Goal: Transaction & Acquisition: Purchase product/service

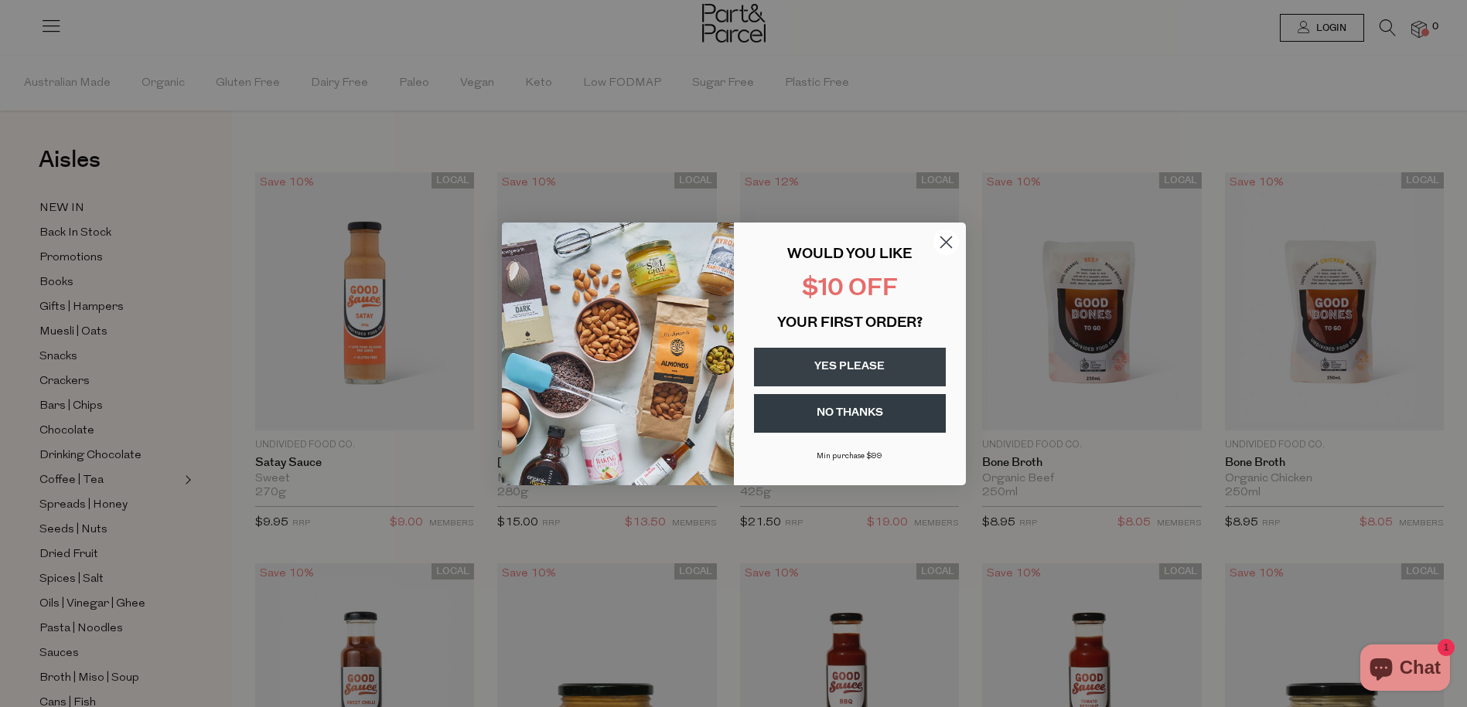
click at [948, 234] on circle "Close dialog" at bounding box center [945, 242] width 26 height 26
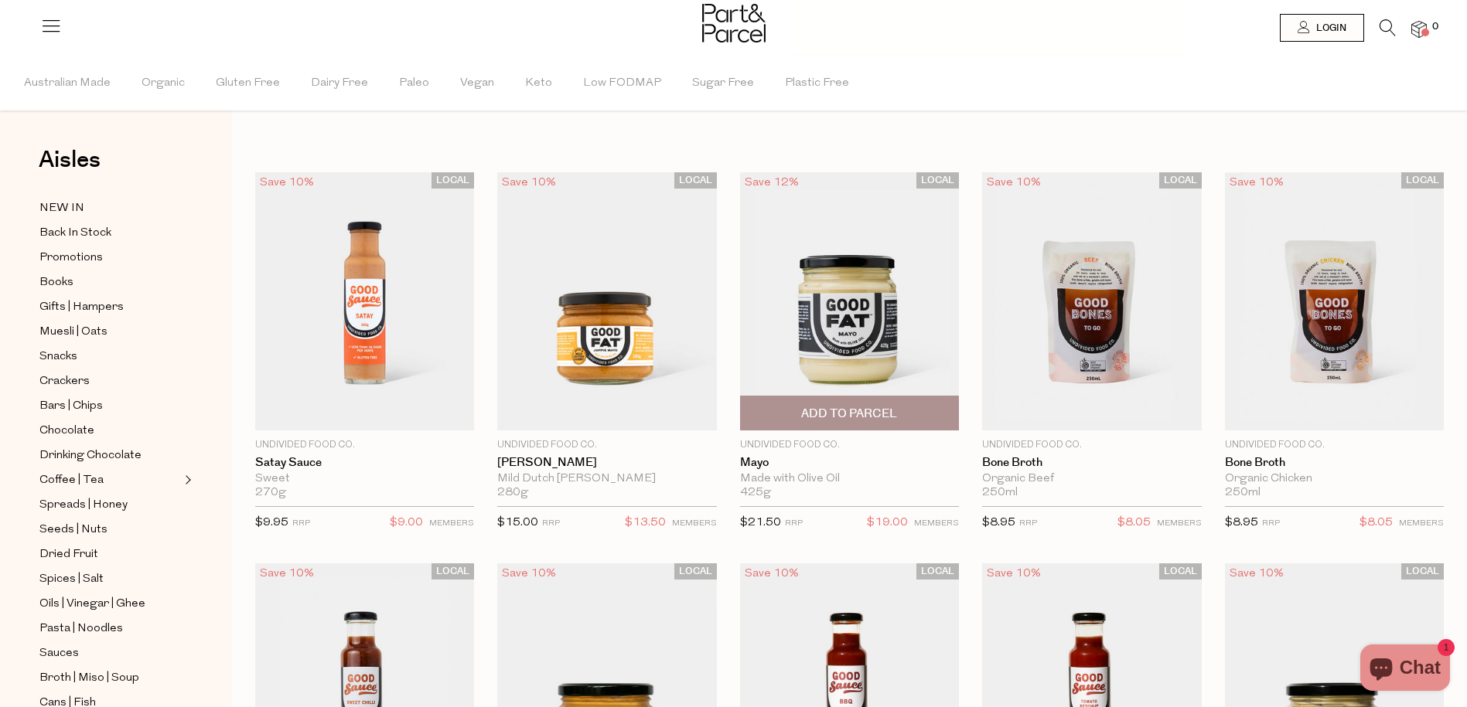
click at [896, 415] on span "Add To Parcel" at bounding box center [849, 414] width 96 height 16
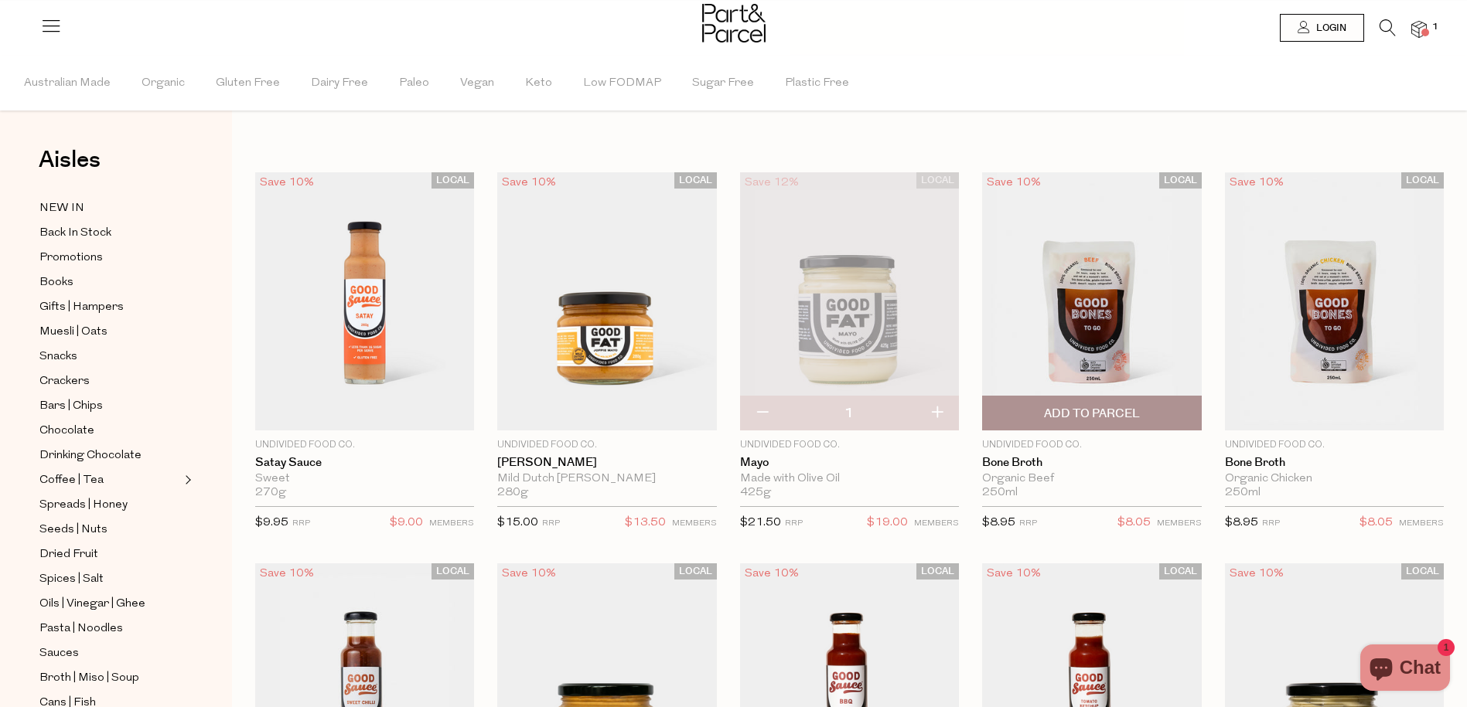
click at [1144, 411] on span "Add To Parcel" at bounding box center [1092, 413] width 210 height 33
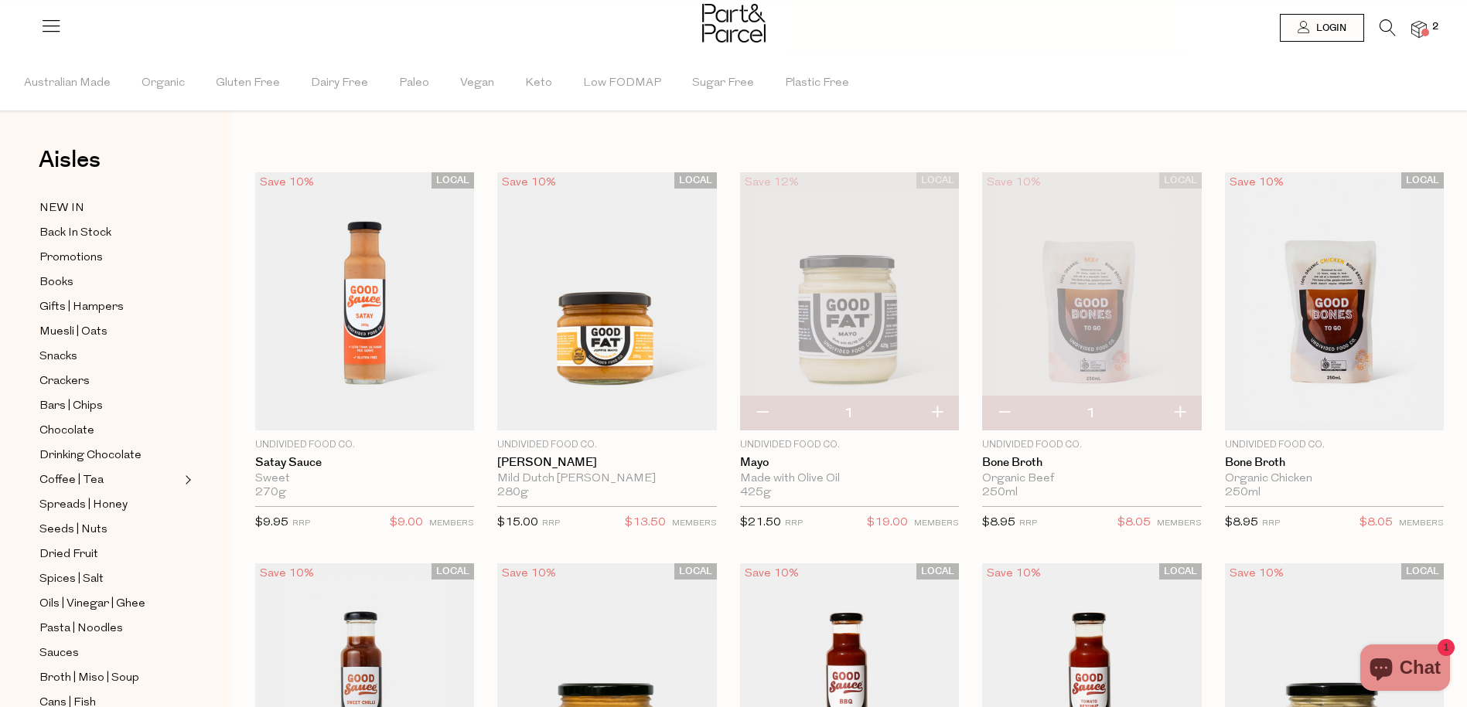
click at [1184, 411] on button "button" at bounding box center [1179, 414] width 44 height 34
type input "2"
click at [1387, 412] on span "Add To Parcel" at bounding box center [1334, 413] width 210 height 33
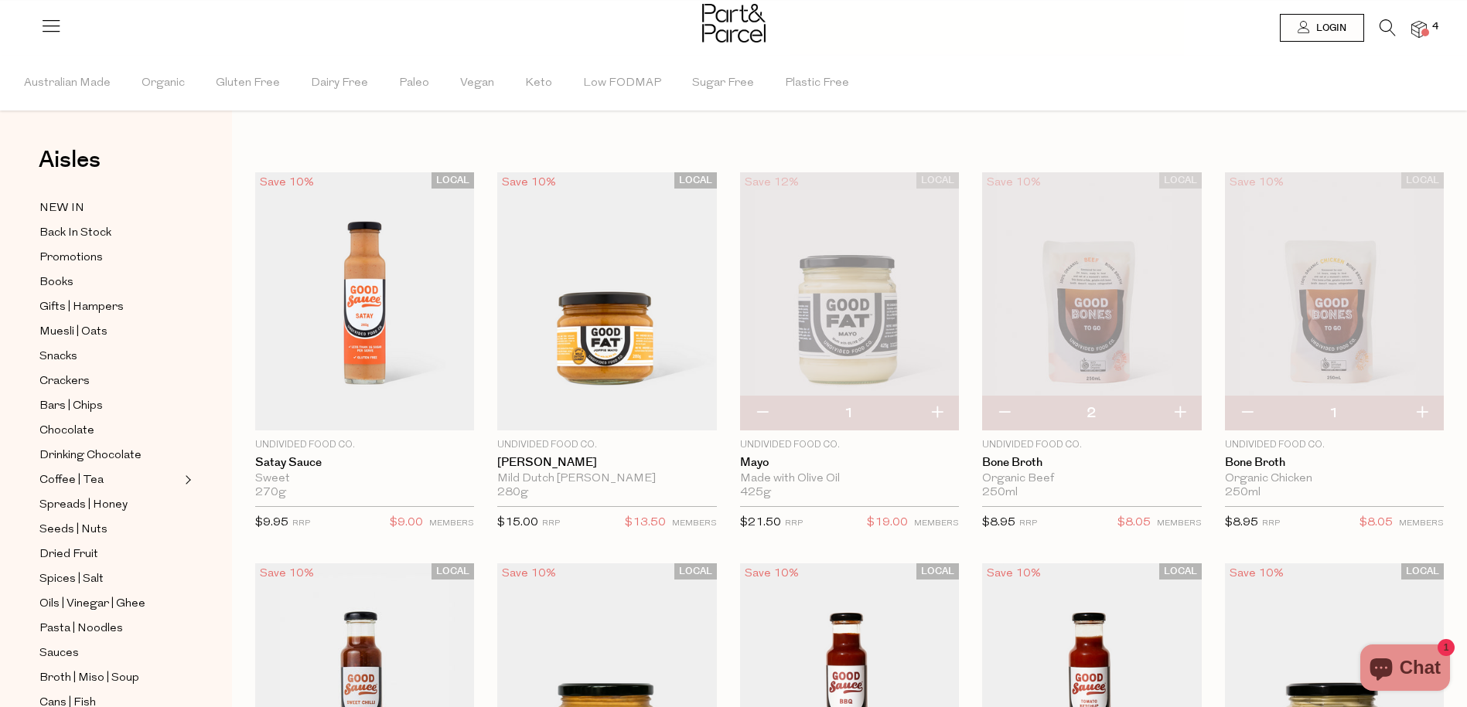
click at [1420, 407] on button "button" at bounding box center [1421, 414] width 44 height 34
type input "2"
click at [839, 293] on img at bounding box center [849, 301] width 219 height 259
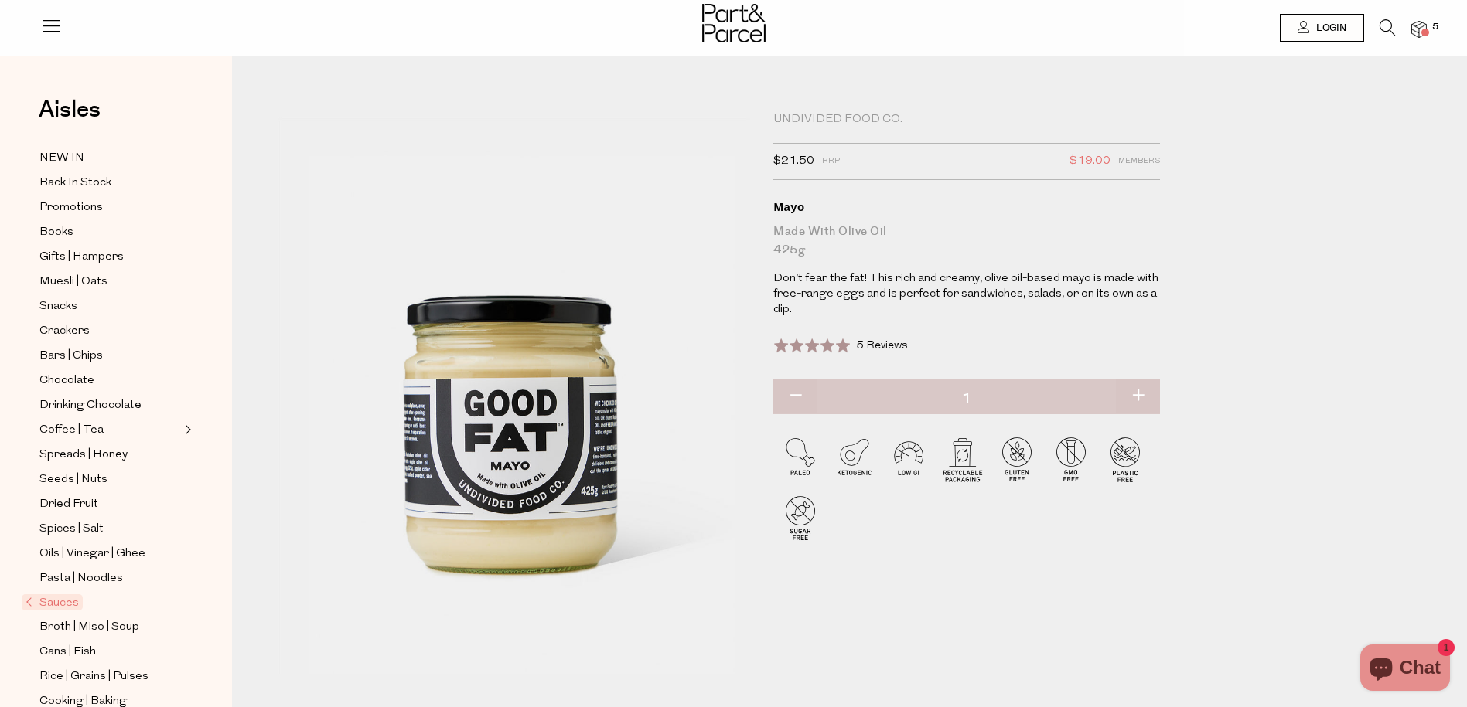
click at [786, 393] on button "button" at bounding box center [795, 397] width 44 height 34
type input "0"
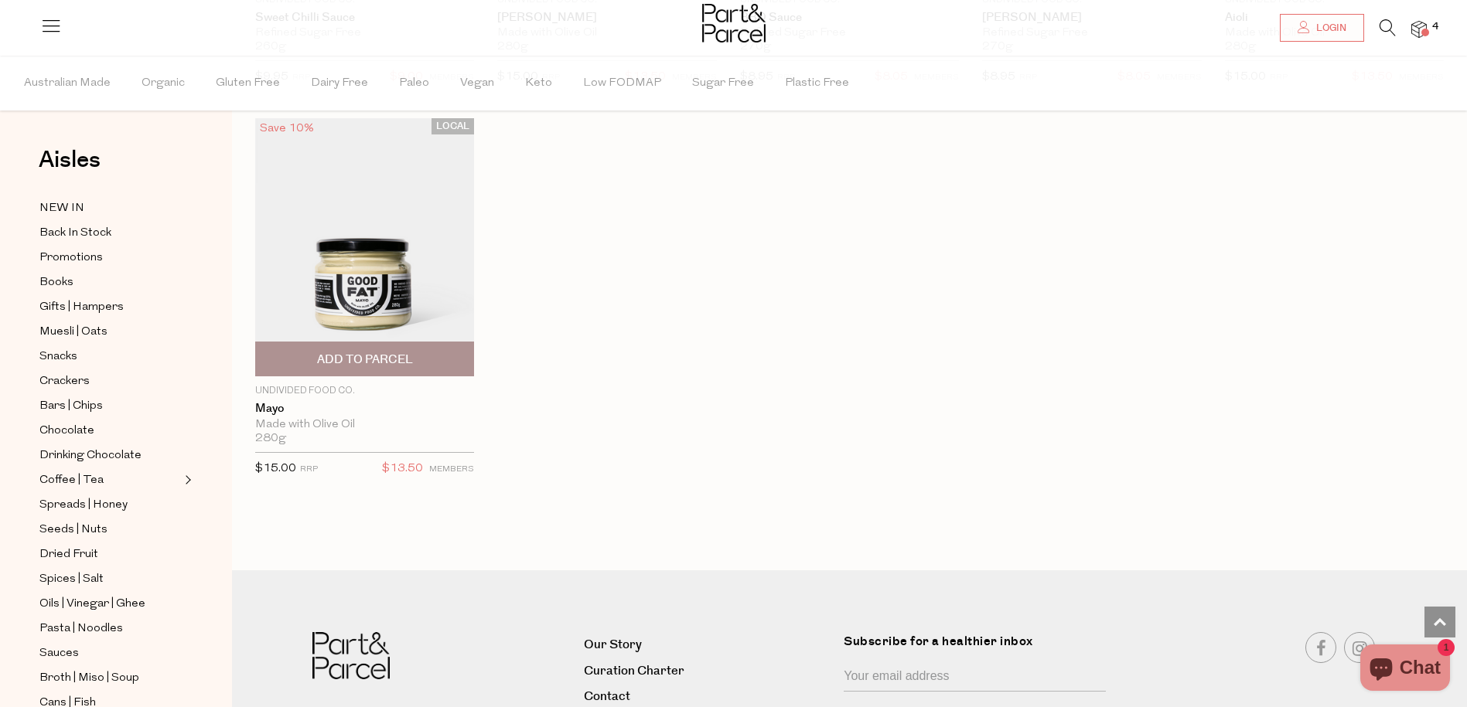
click at [377, 367] on span "Add To Parcel" at bounding box center [365, 360] width 96 height 16
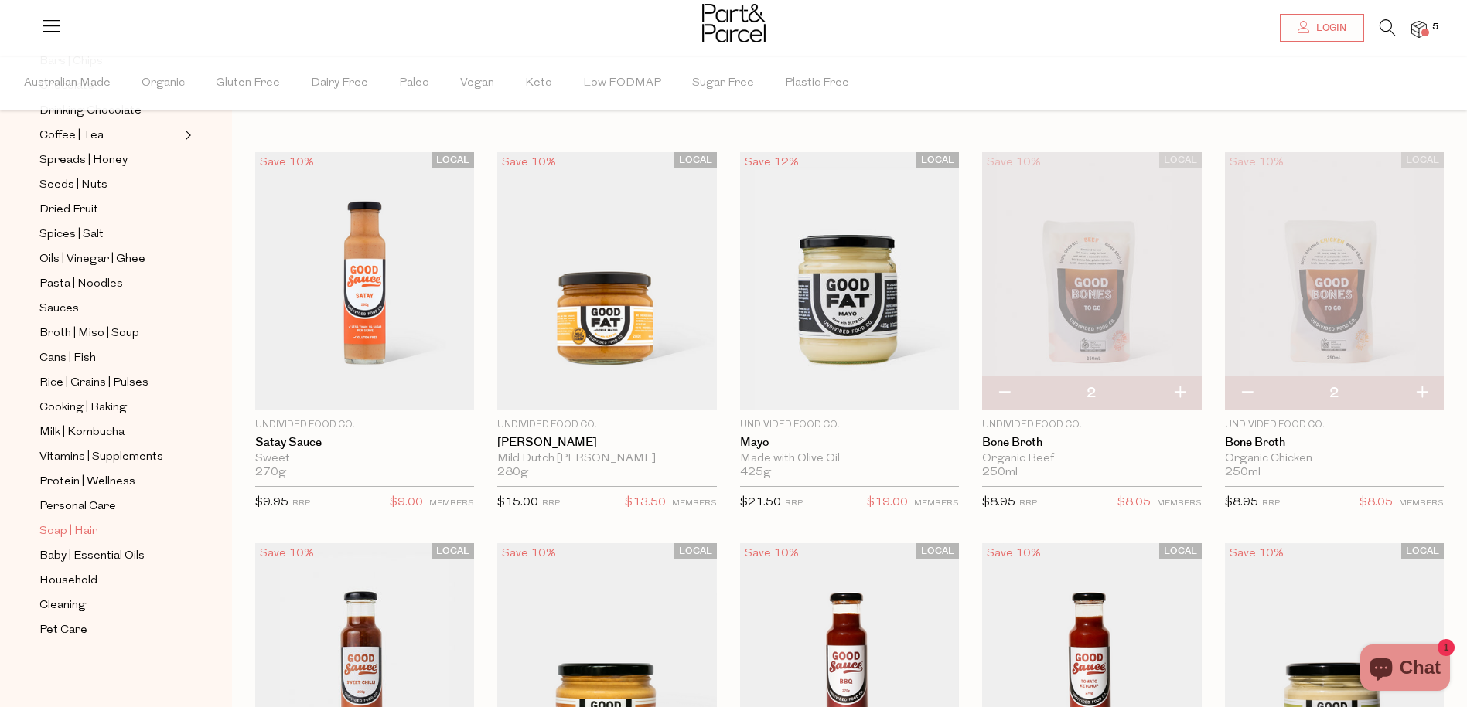
scroll to position [345, 0]
click at [67, 604] on span "Cleaning" at bounding box center [62, 606] width 46 height 19
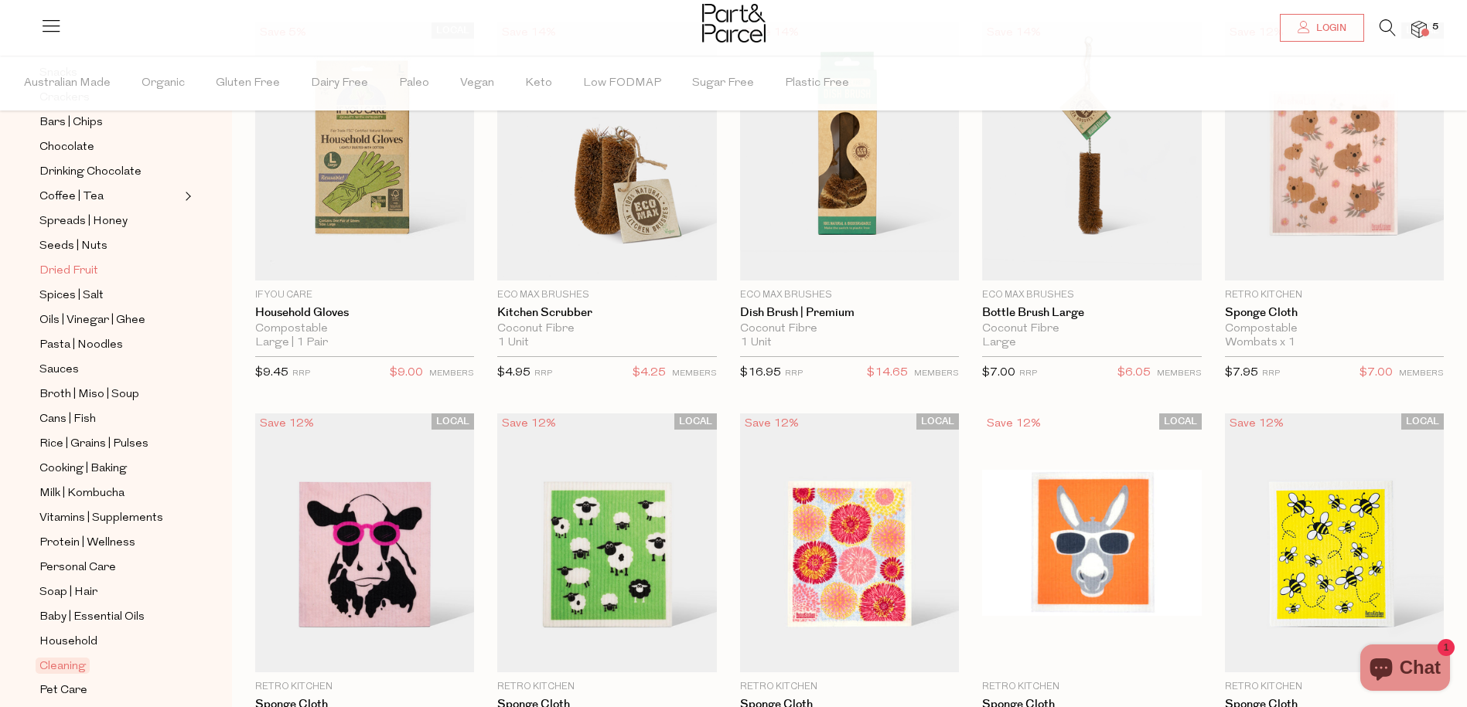
scroll to position [285, 0]
click at [71, 464] on span "Cooking | Baking" at bounding box center [82, 467] width 87 height 19
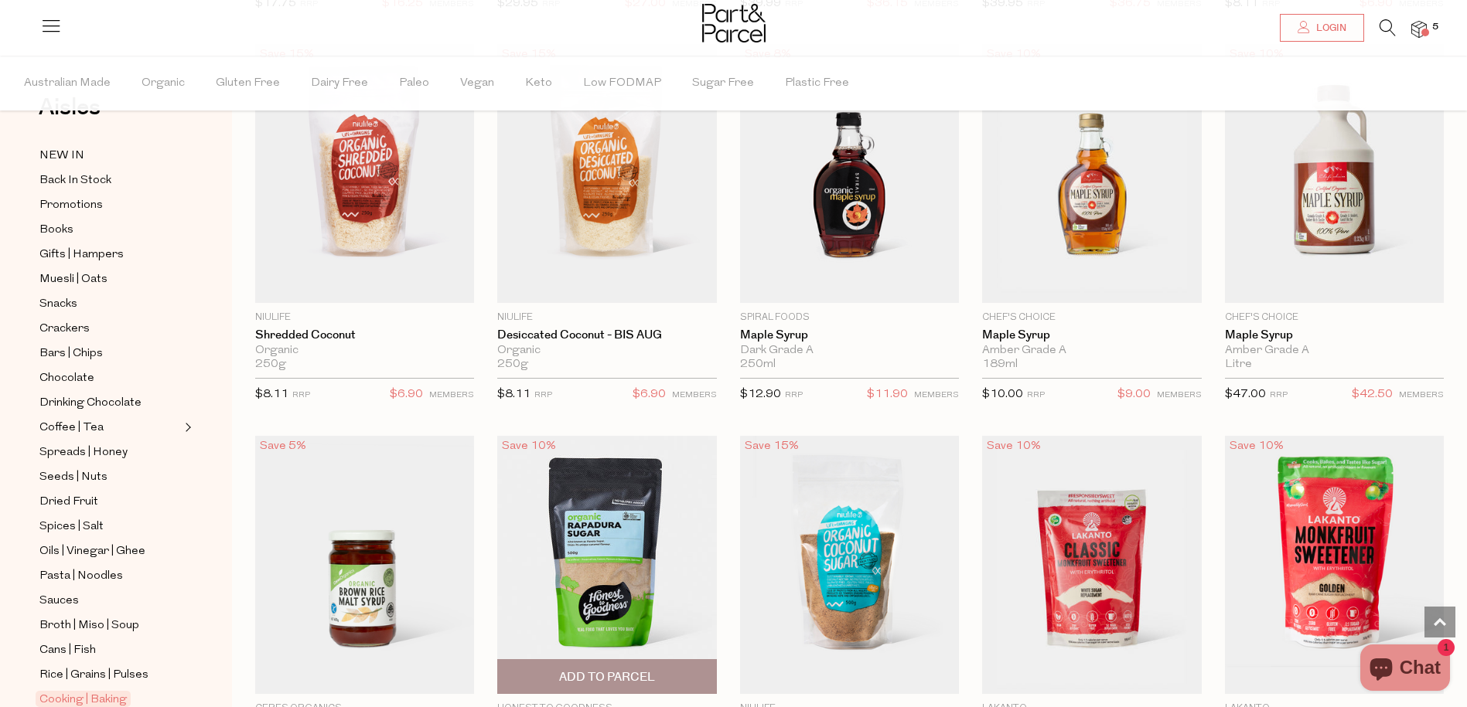
scroll to position [2516, 1]
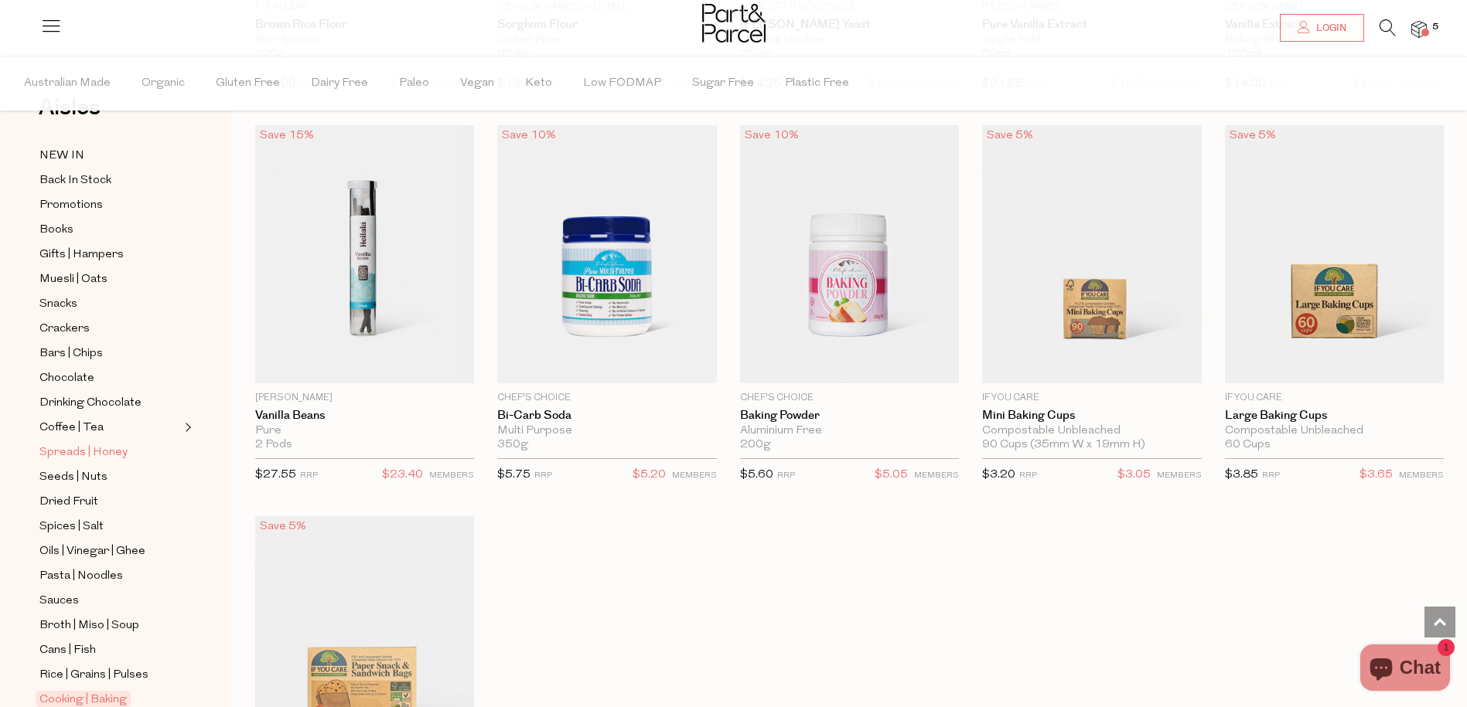
scroll to position [5955, 0]
click at [104, 621] on span "Broth | Miso | Soup" at bounding box center [89, 626] width 100 height 19
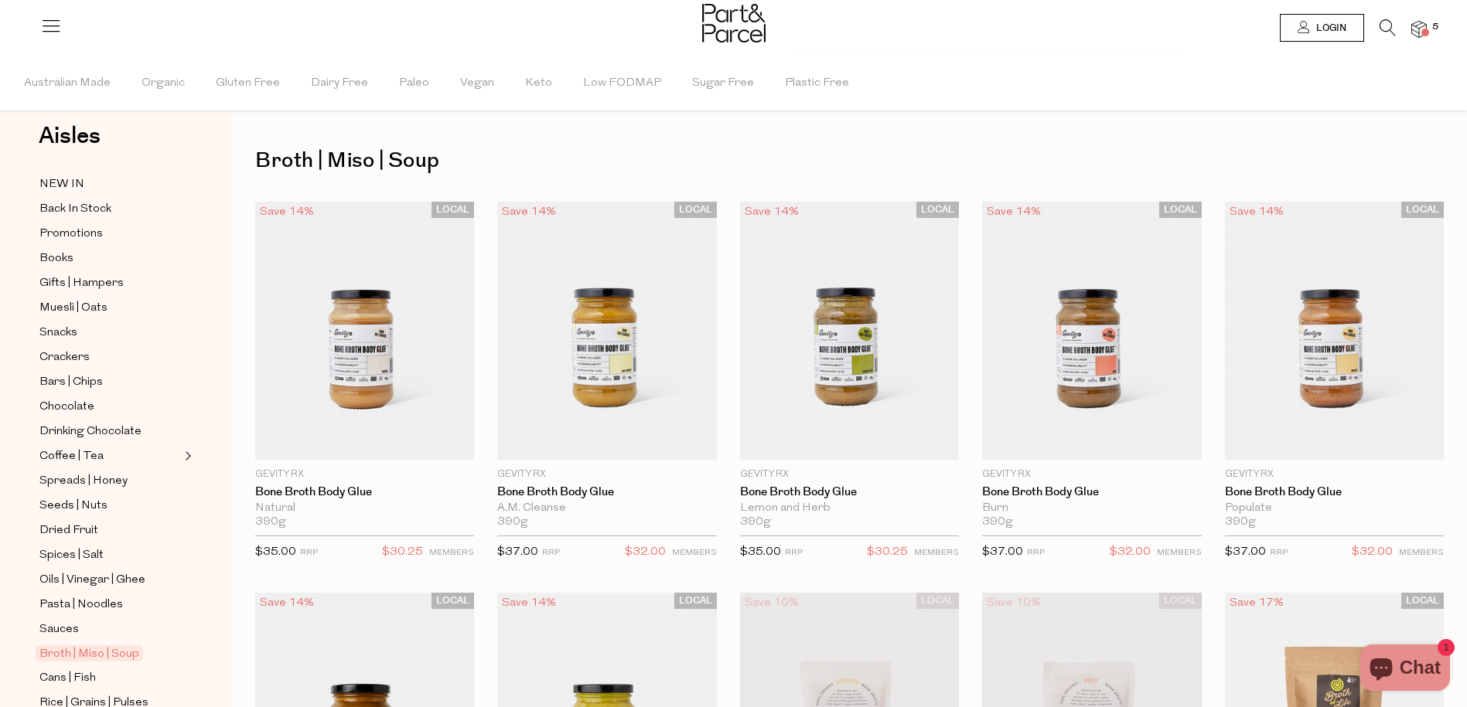
scroll to position [22, 0]
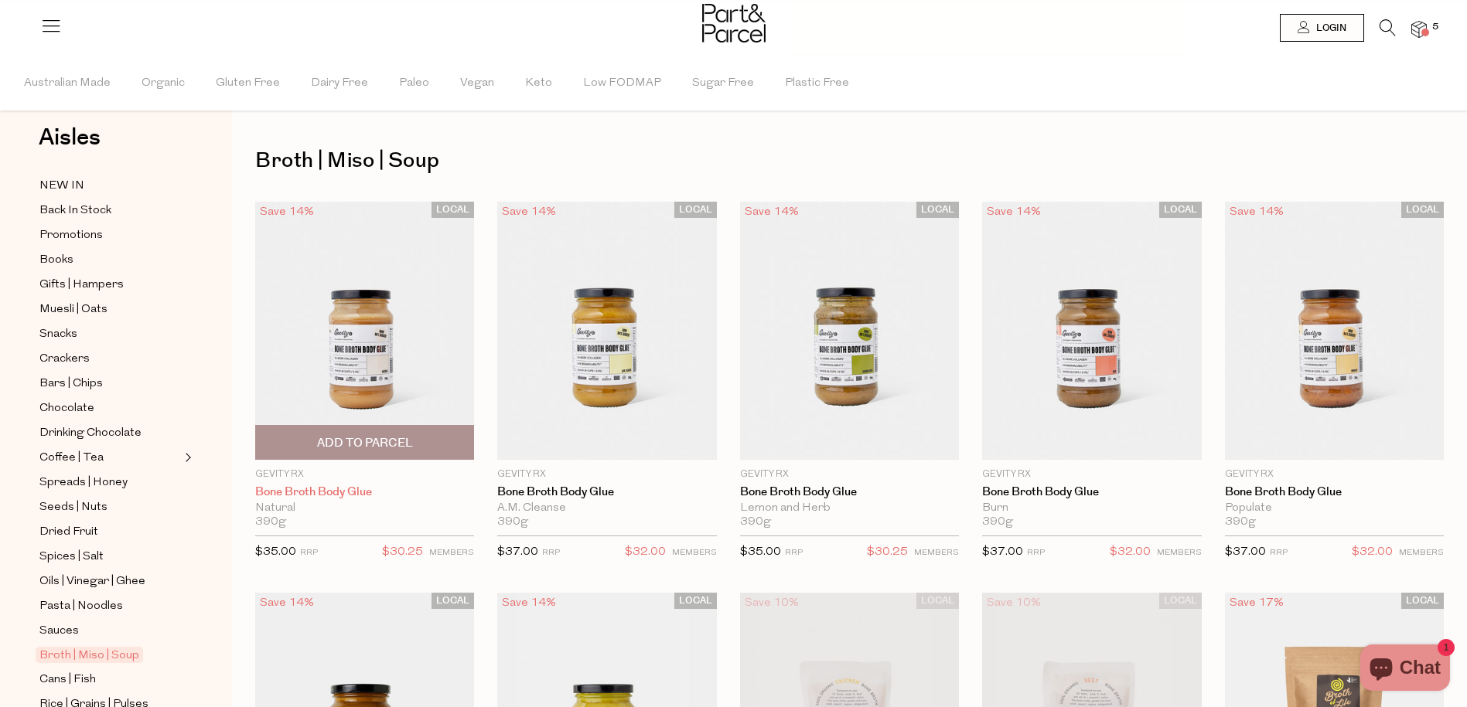
click at [295, 491] on link "Bone Broth Body Glue" at bounding box center [364, 493] width 219 height 14
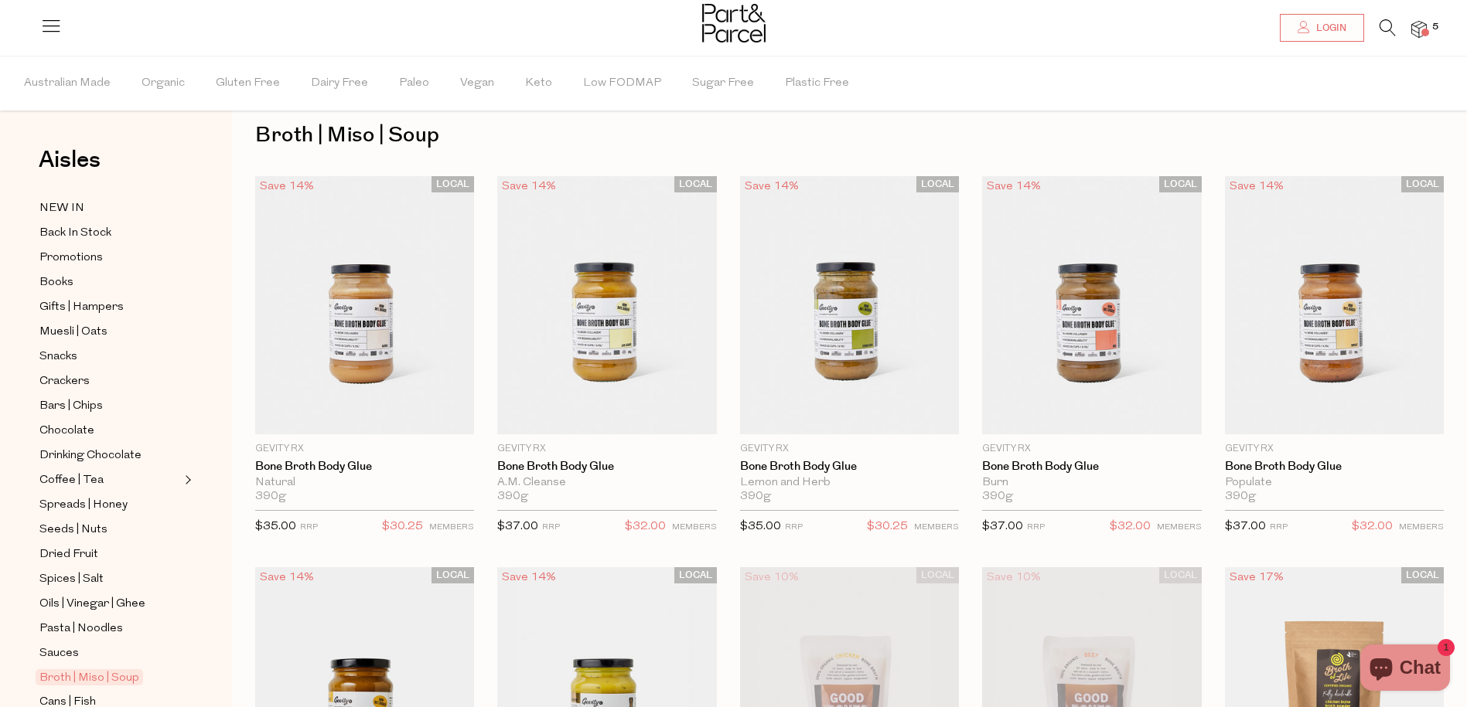
scroll to position [26, 0]
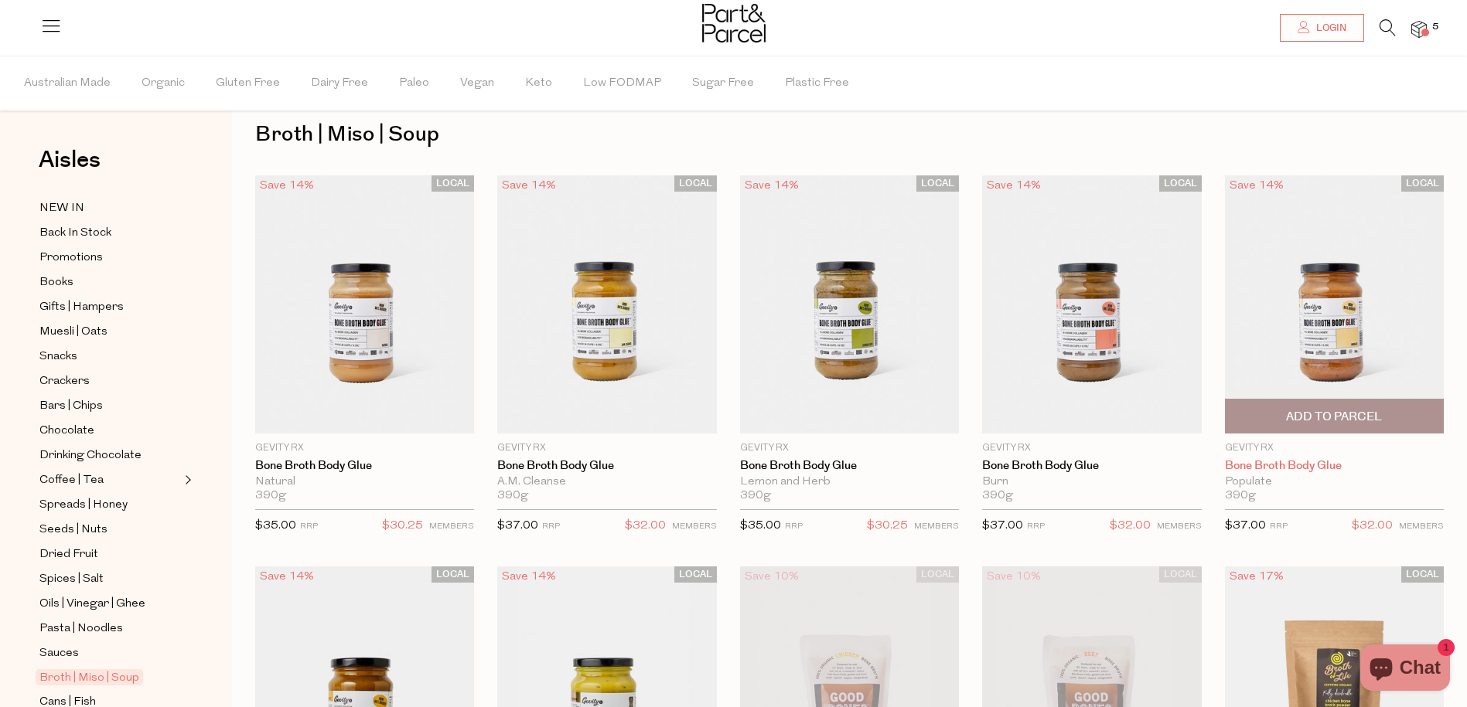
click at [1263, 468] on link "Bone Broth Body Glue" at bounding box center [1334, 466] width 219 height 14
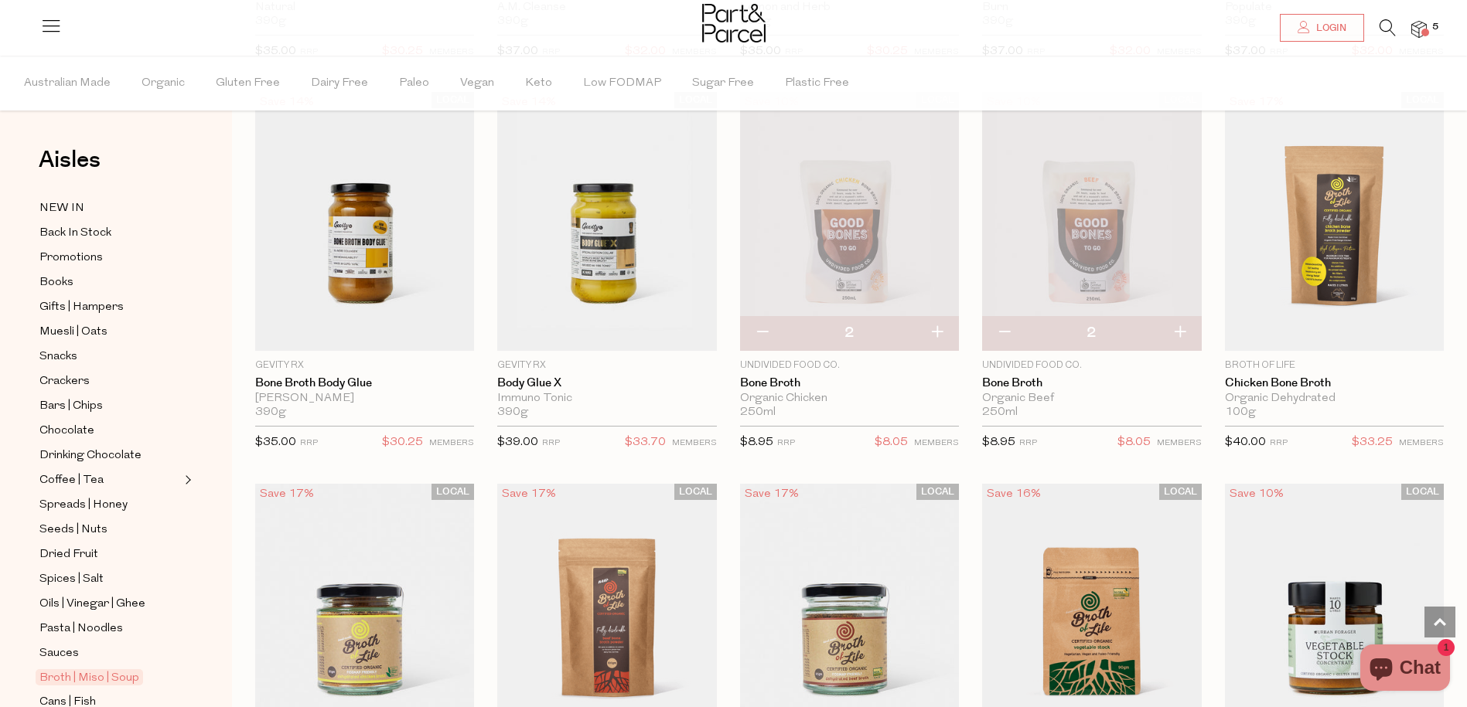
scroll to position [495, 0]
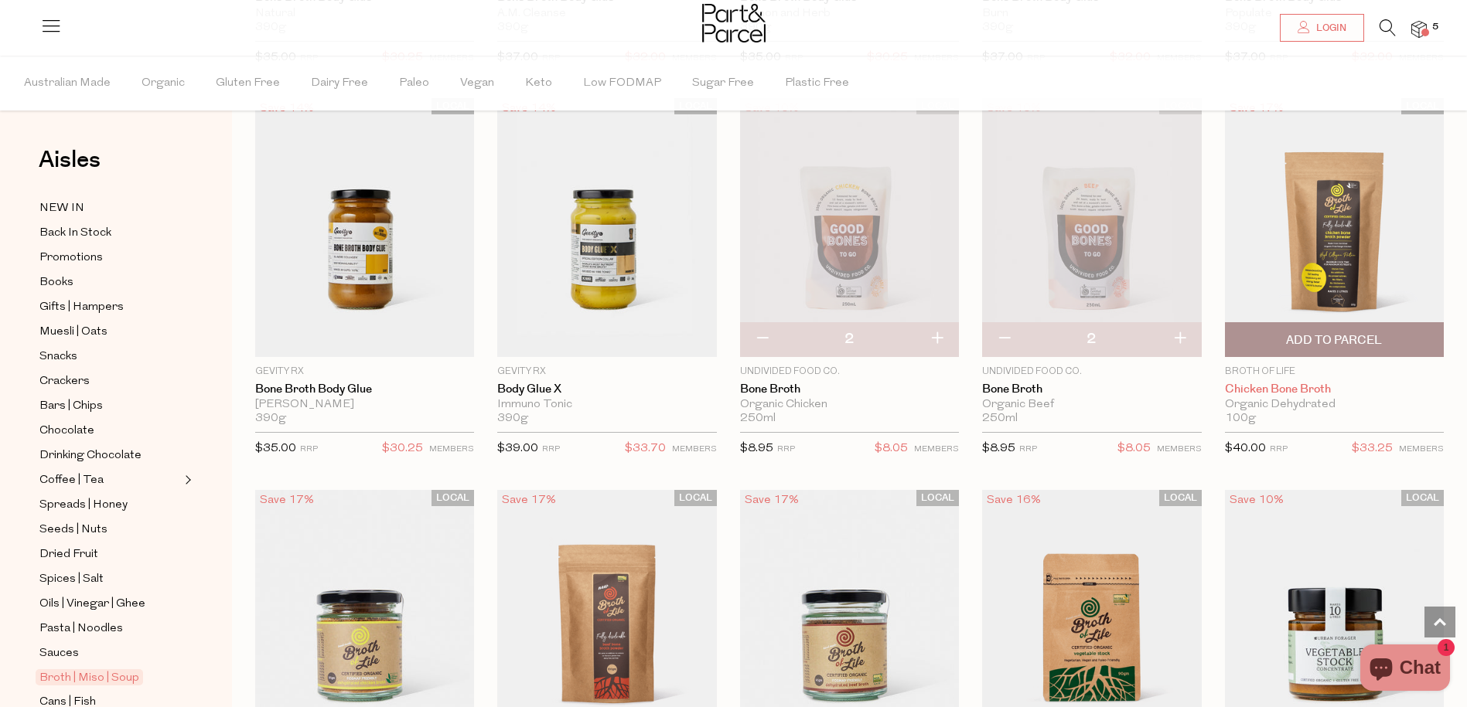
click at [1295, 388] on link "Chicken Bone Broth" at bounding box center [1334, 390] width 219 height 14
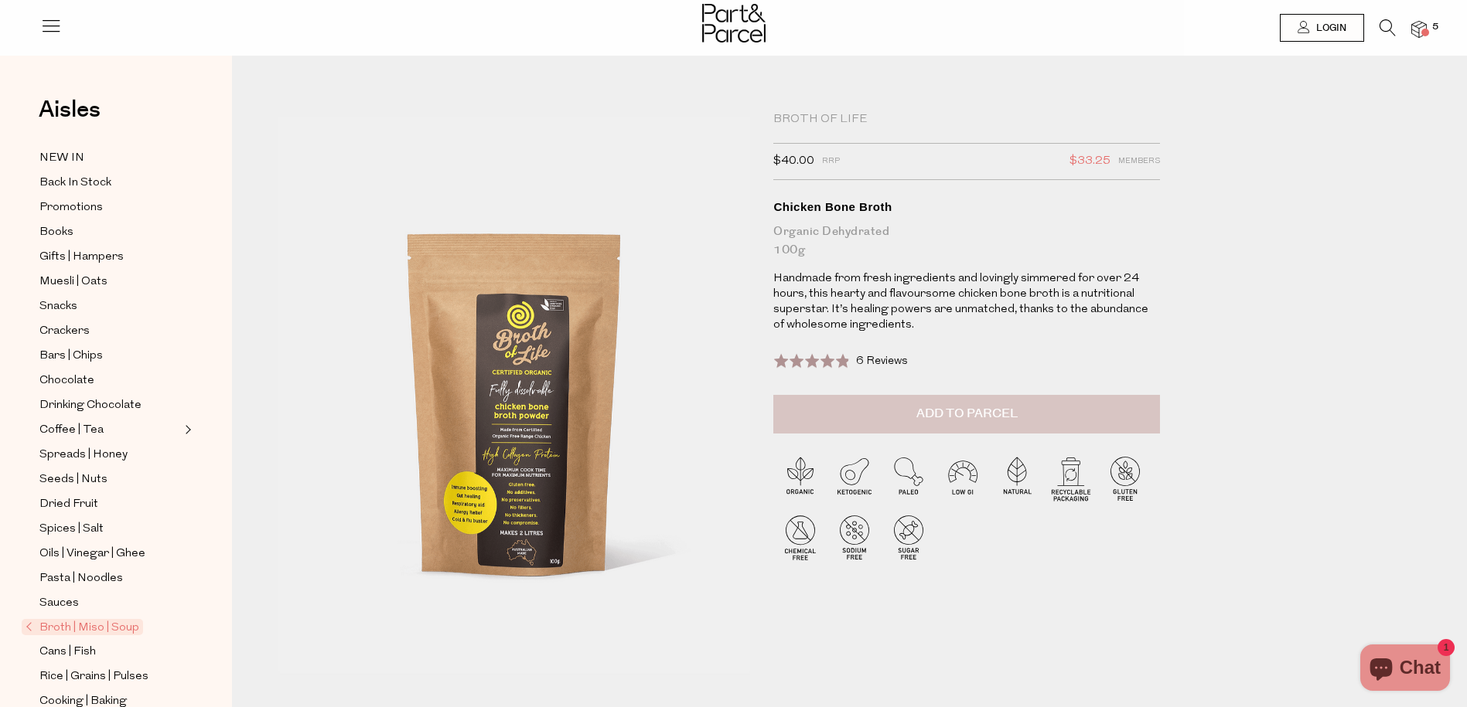
click at [859, 419] on button "Add to Parcel" at bounding box center [966, 414] width 387 height 39
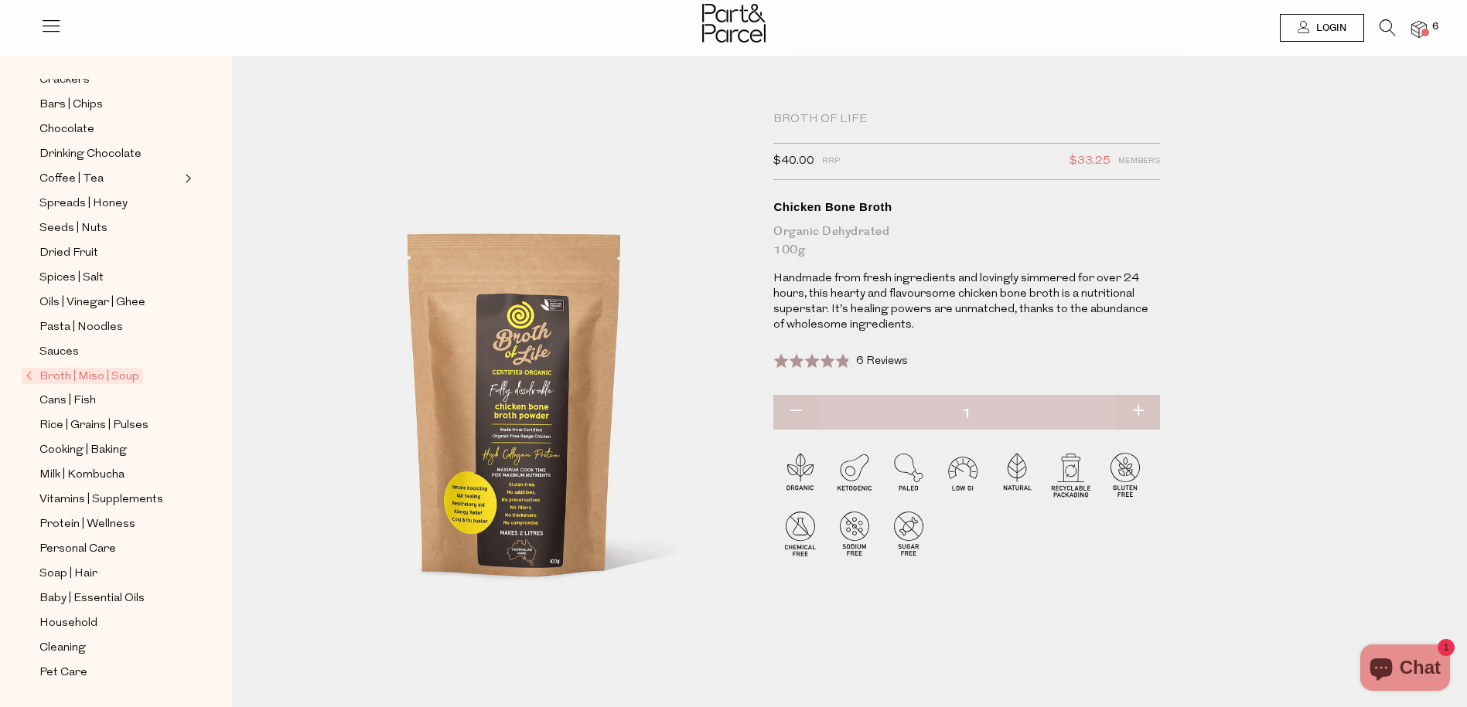
scroll to position [251, 0]
click at [120, 601] on span "Baby | Essential Oils" at bounding box center [91, 599] width 105 height 19
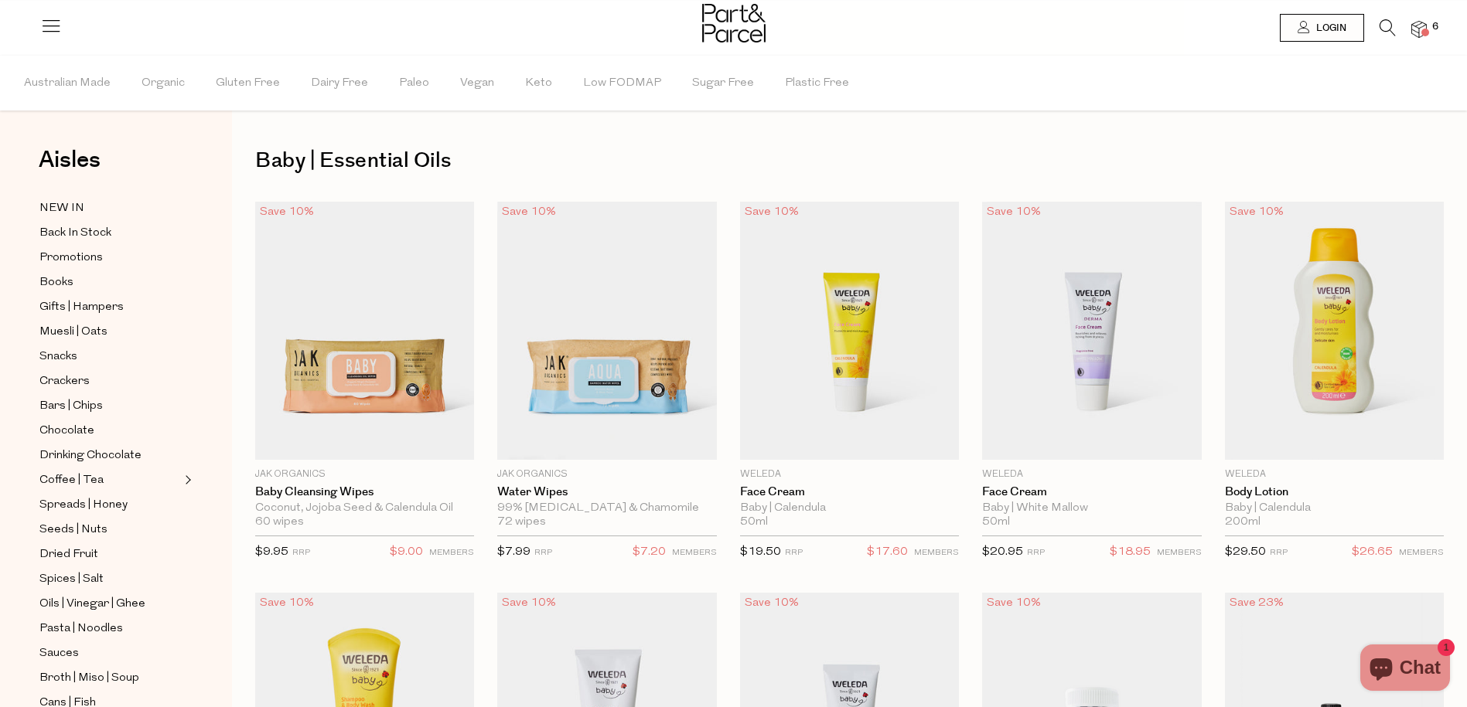
click at [1387, 32] on icon at bounding box center [1387, 27] width 16 height 17
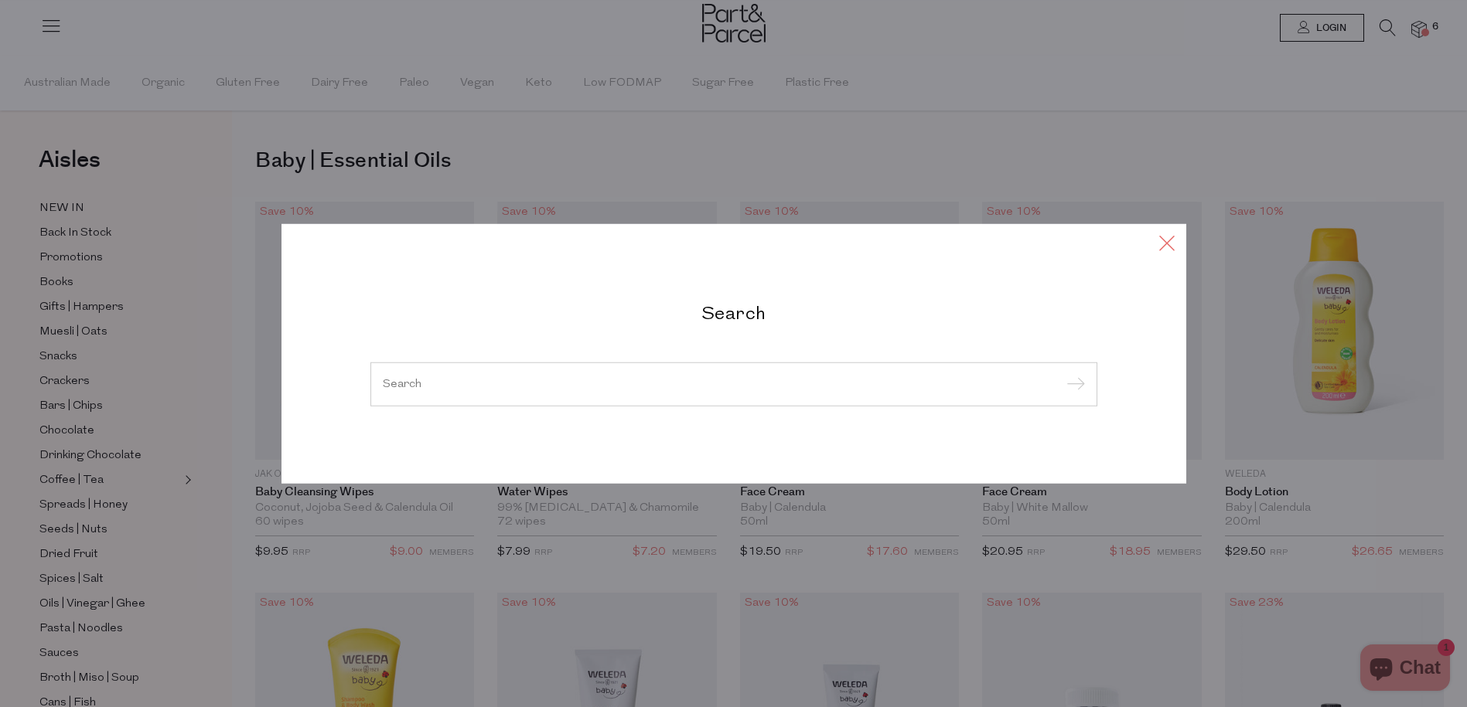
click at [1166, 232] on icon at bounding box center [1166, 242] width 23 height 22
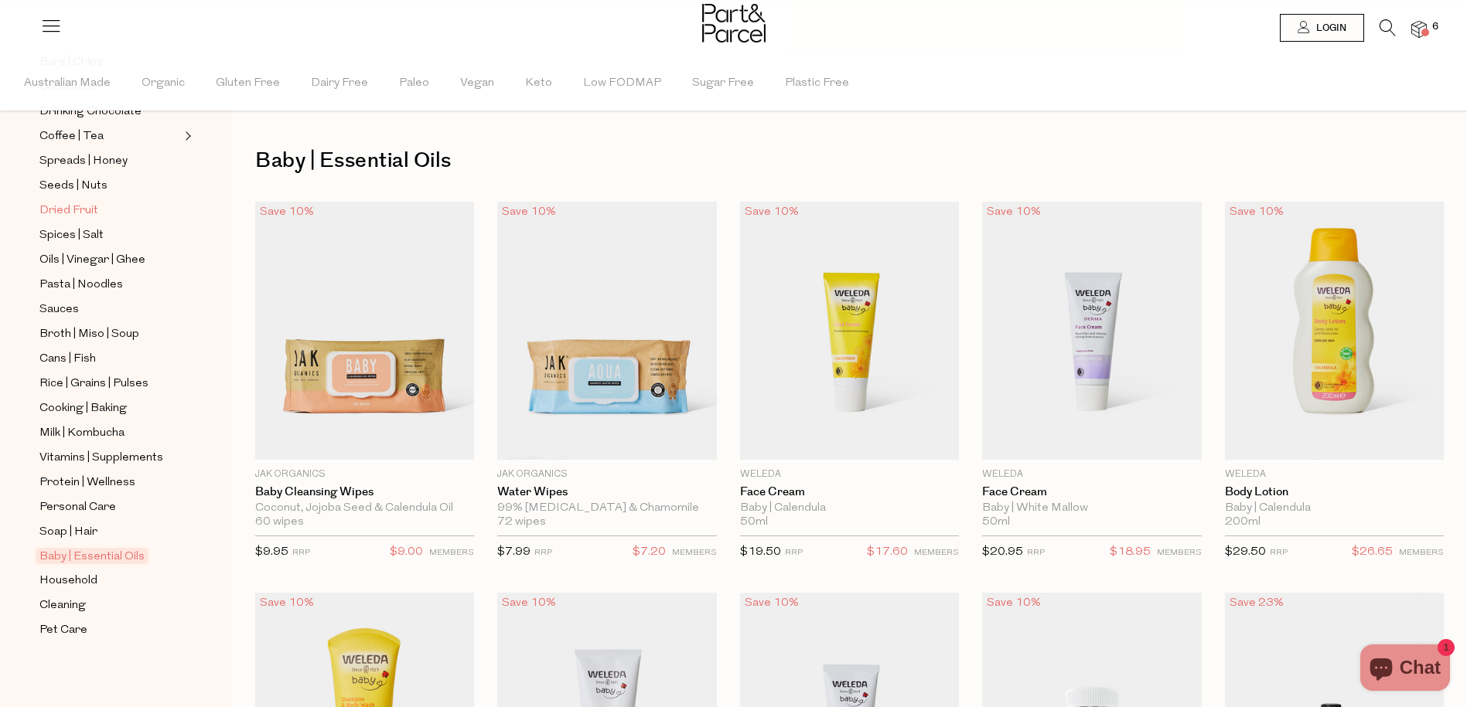
scroll to position [344, 0]
click at [94, 455] on span "Vitamins | Supplements" at bounding box center [101, 458] width 124 height 19
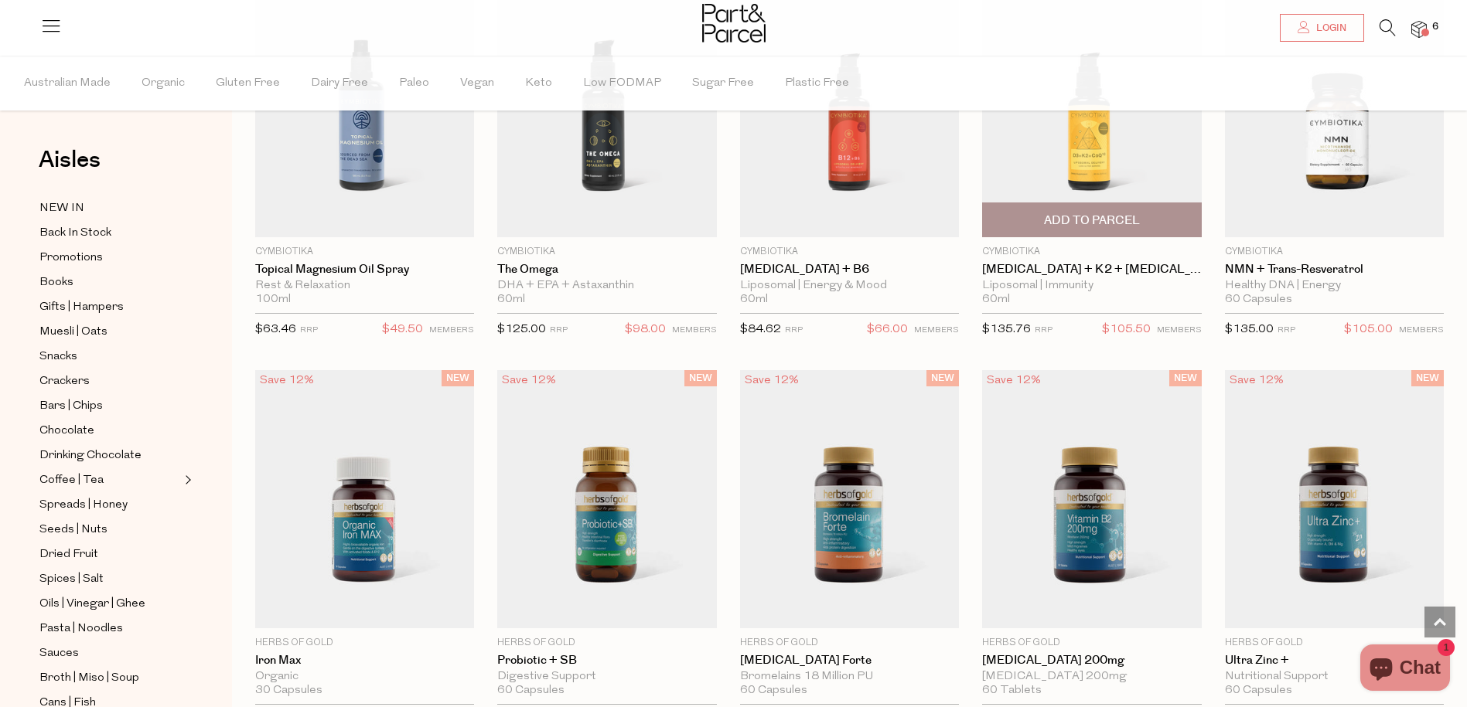
scroll to position [837, 0]
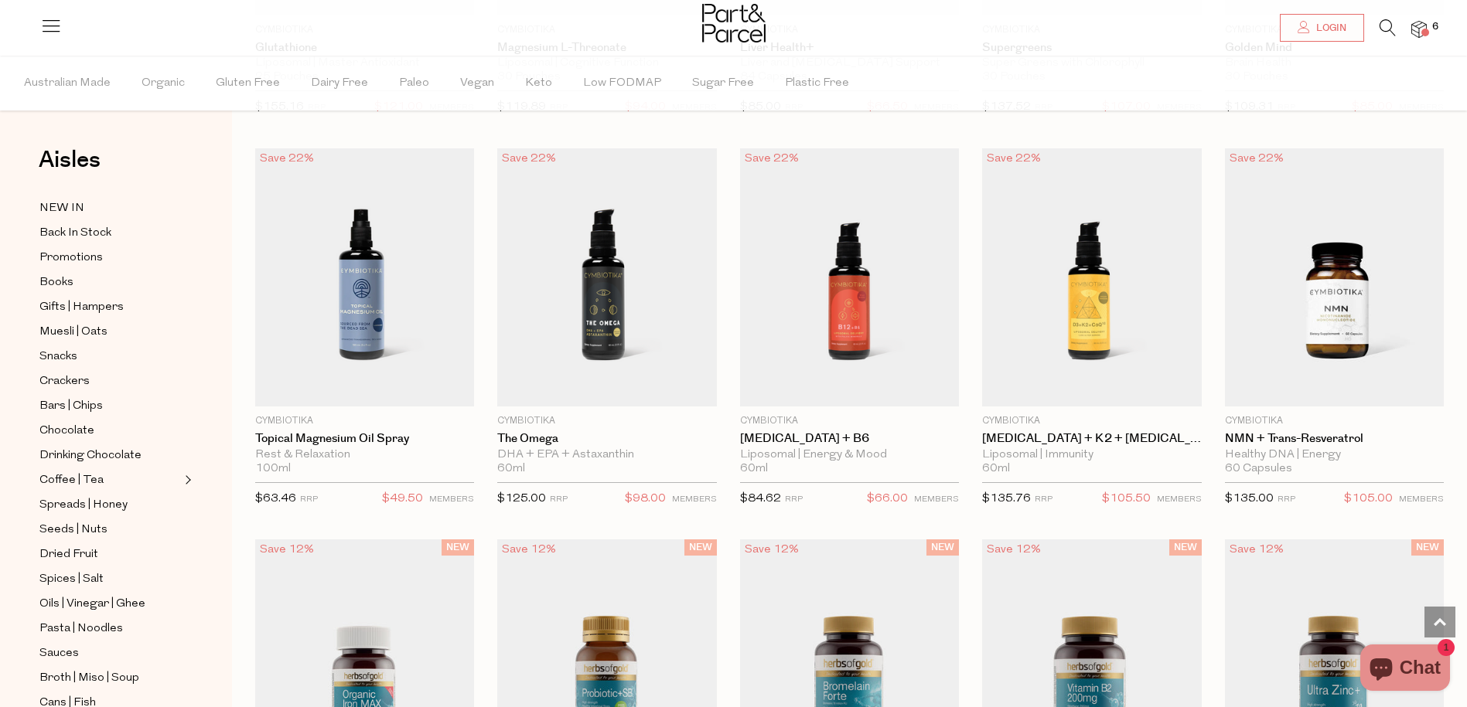
click at [1416, 24] on img at bounding box center [1418, 30] width 15 height 18
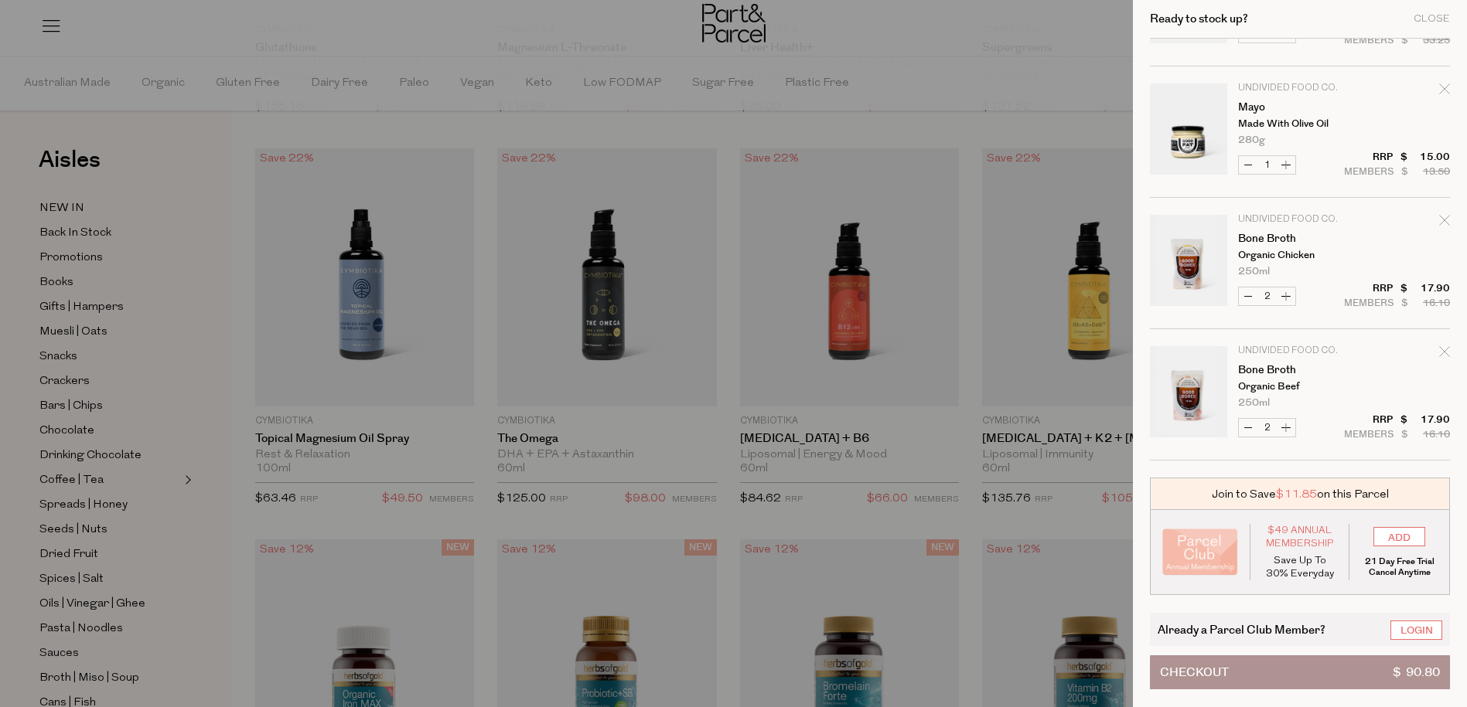
scroll to position [104, 0]
click at [1391, 537] on input "ADD" at bounding box center [1399, 536] width 52 height 19
type input "ADDED"
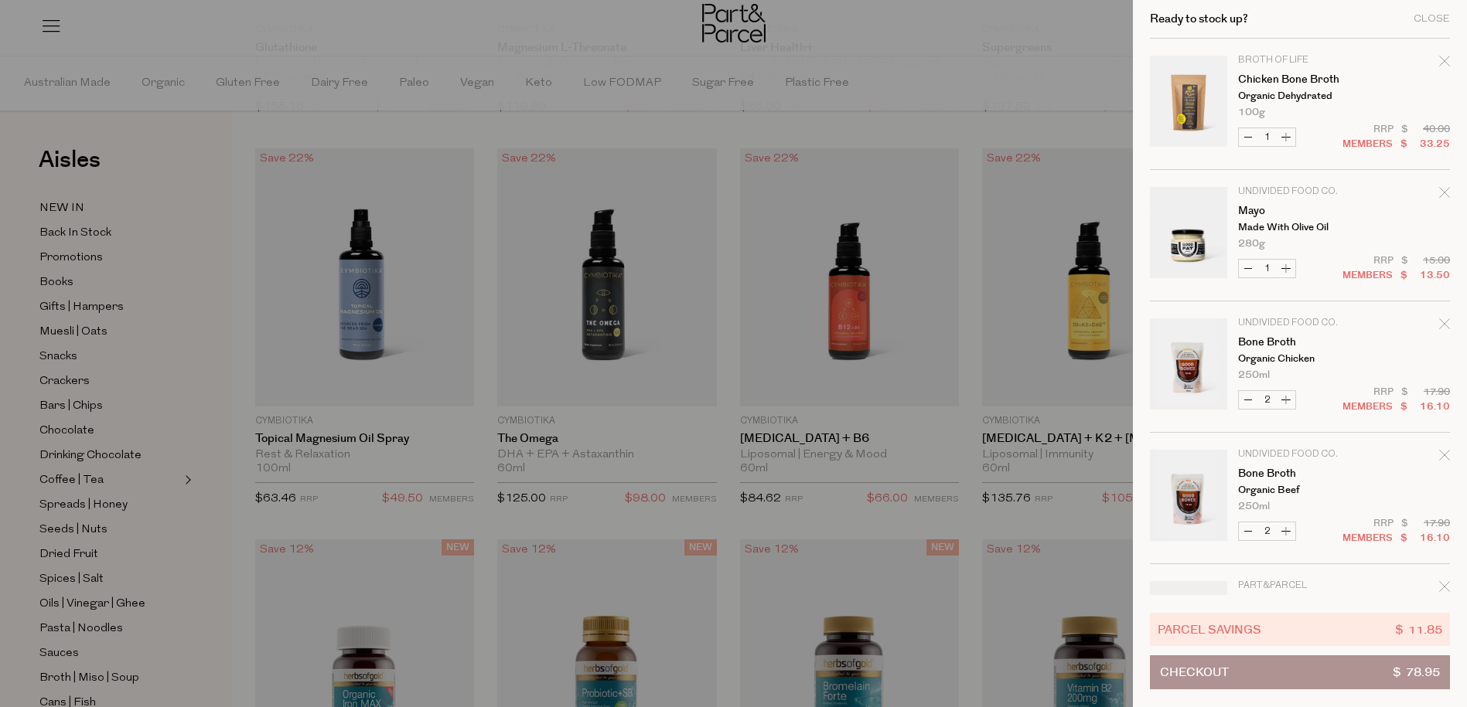
scroll to position [77, 0]
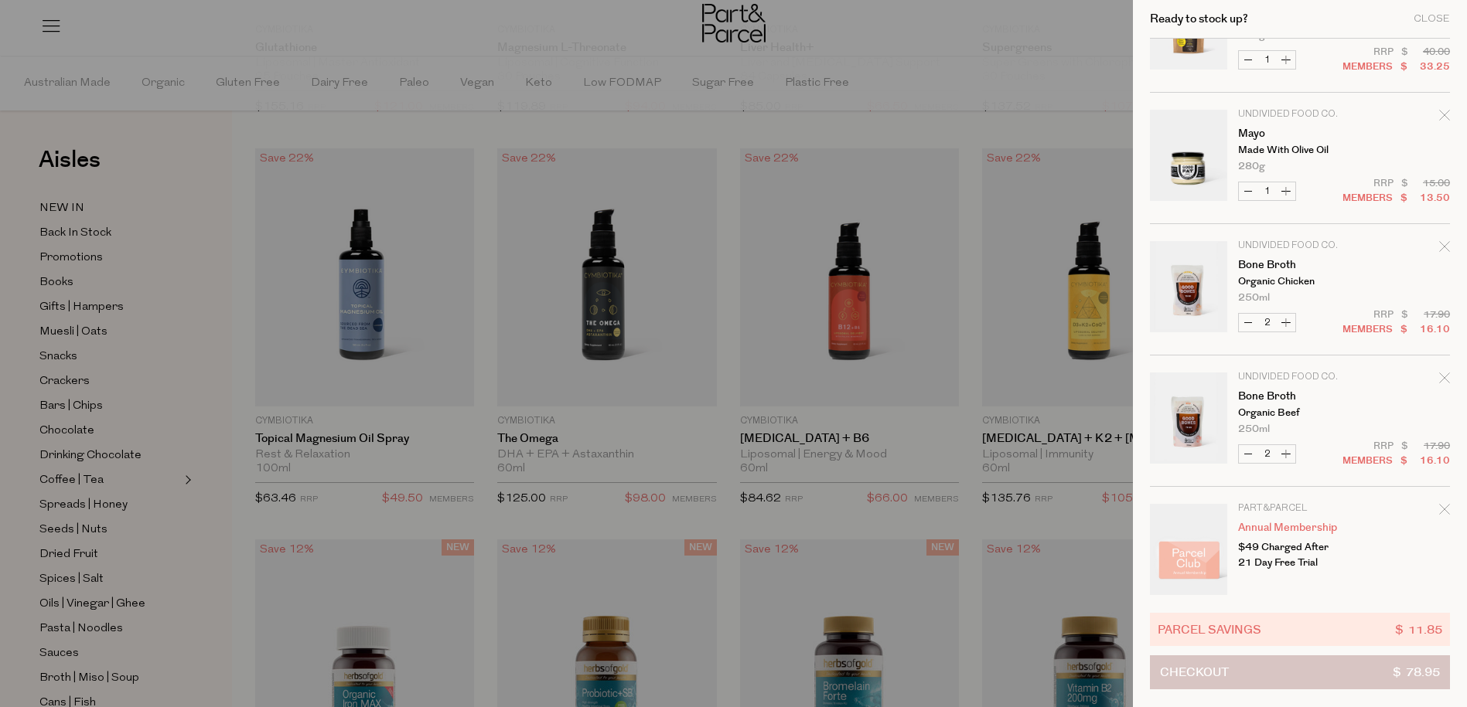
click at [1359, 670] on button "Checkout $ 78.95" at bounding box center [1300, 673] width 300 height 34
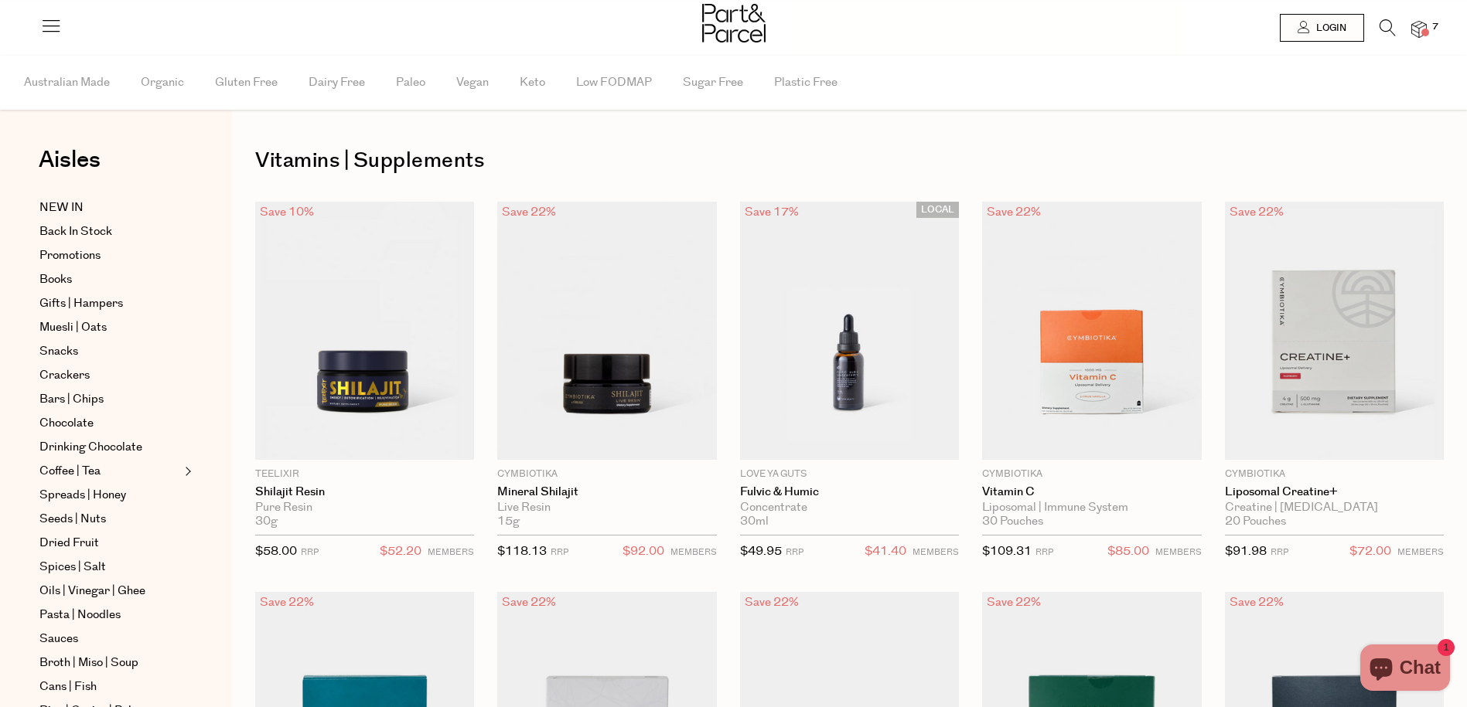
click at [1423, 27] on img at bounding box center [1418, 30] width 15 height 18
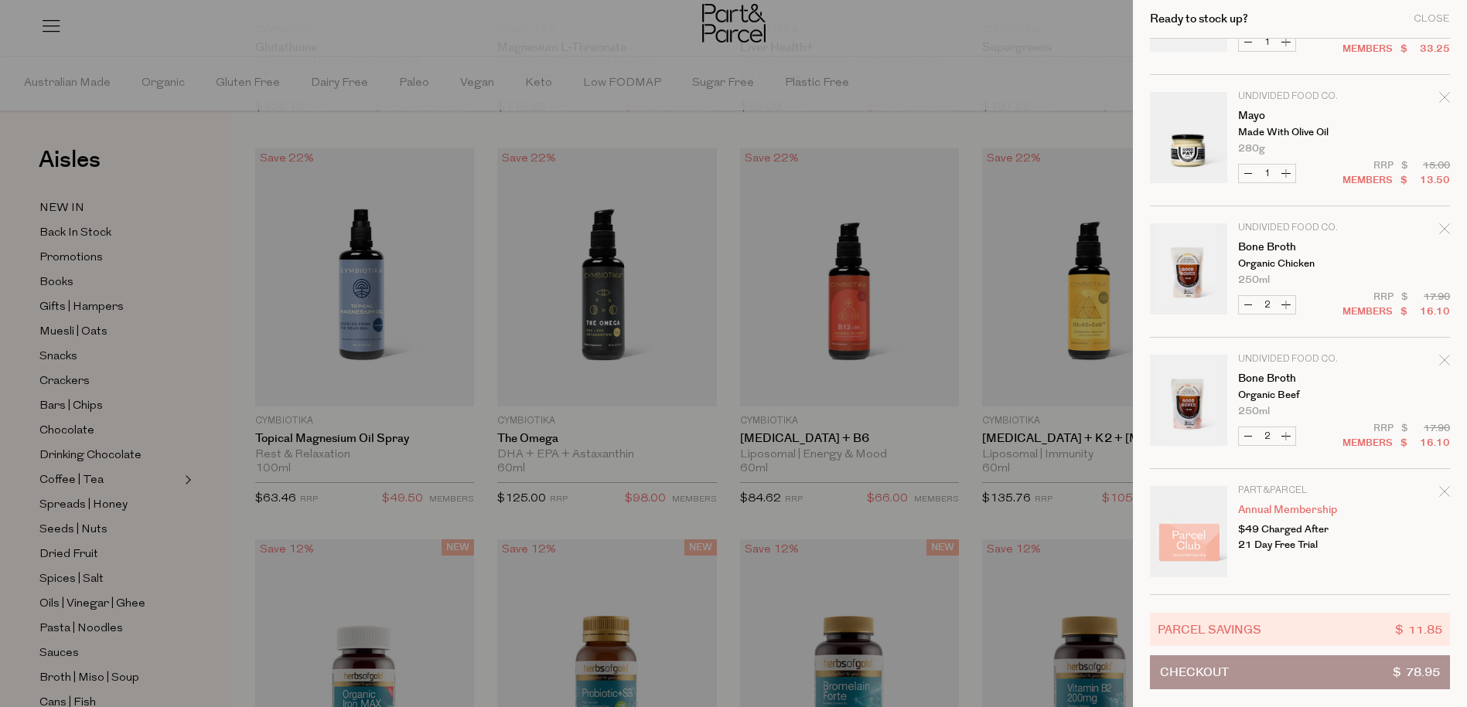
scroll to position [95, 0]
click at [1445, 487] on icon "Remove Annual Membership" at bounding box center [1444, 491] width 11 height 11
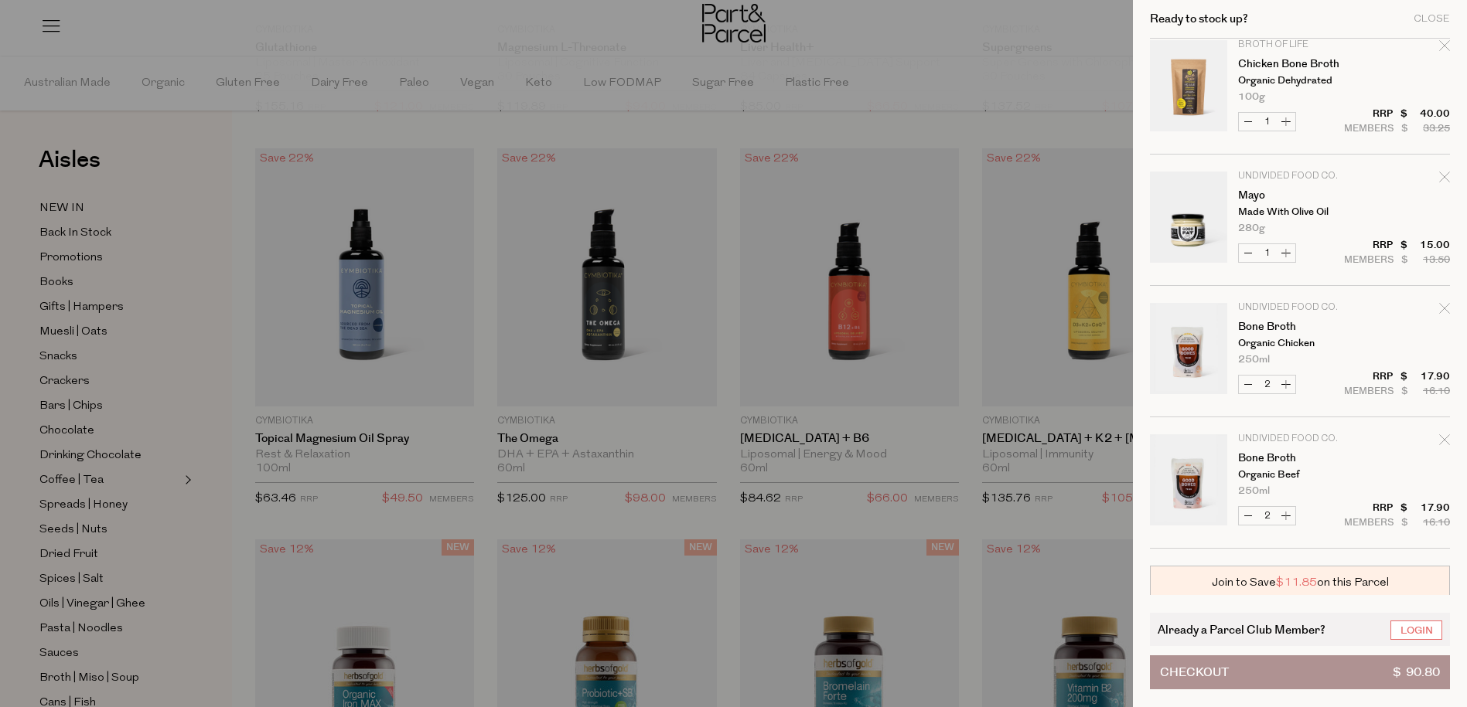
scroll to position [17, 0]
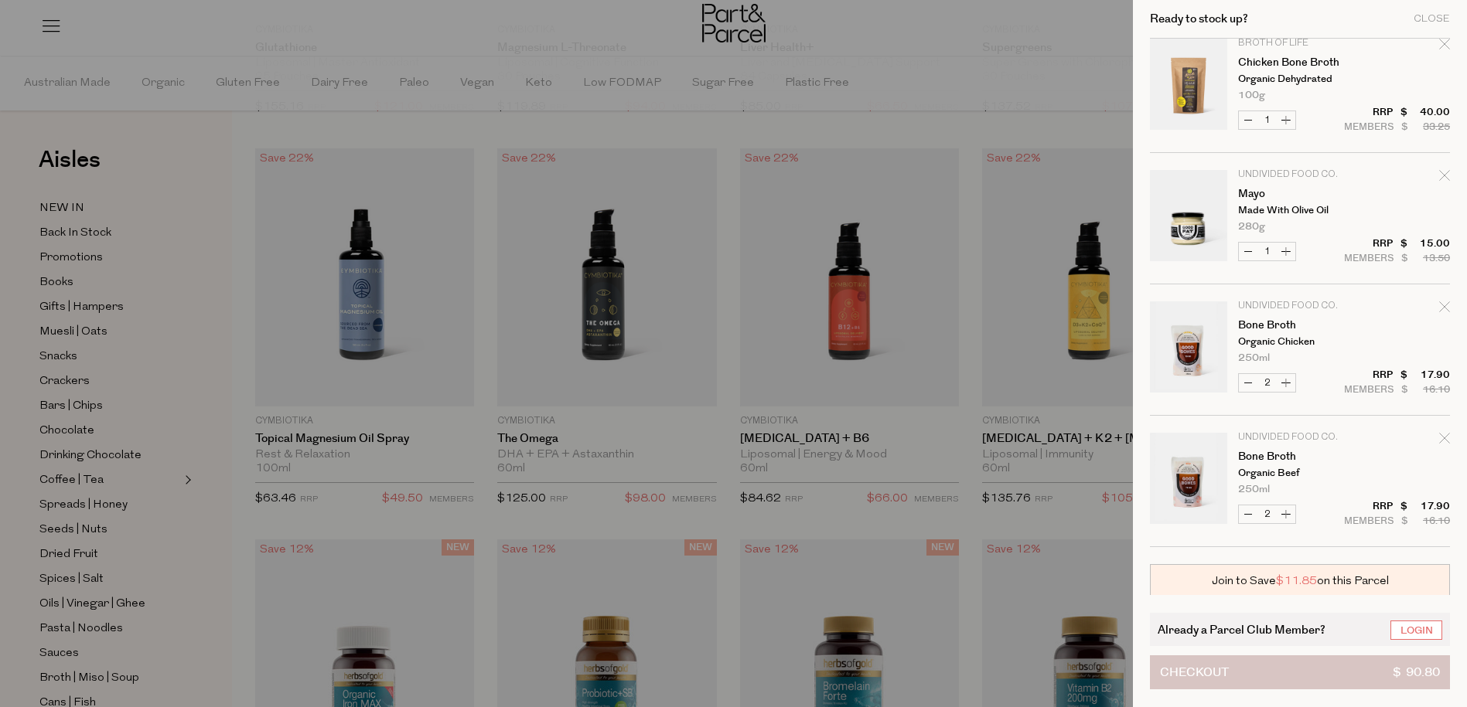
click at [1327, 679] on button "Checkout $ 90.80" at bounding box center [1300, 673] width 300 height 34
